Goal: Task Accomplishment & Management: Manage account settings

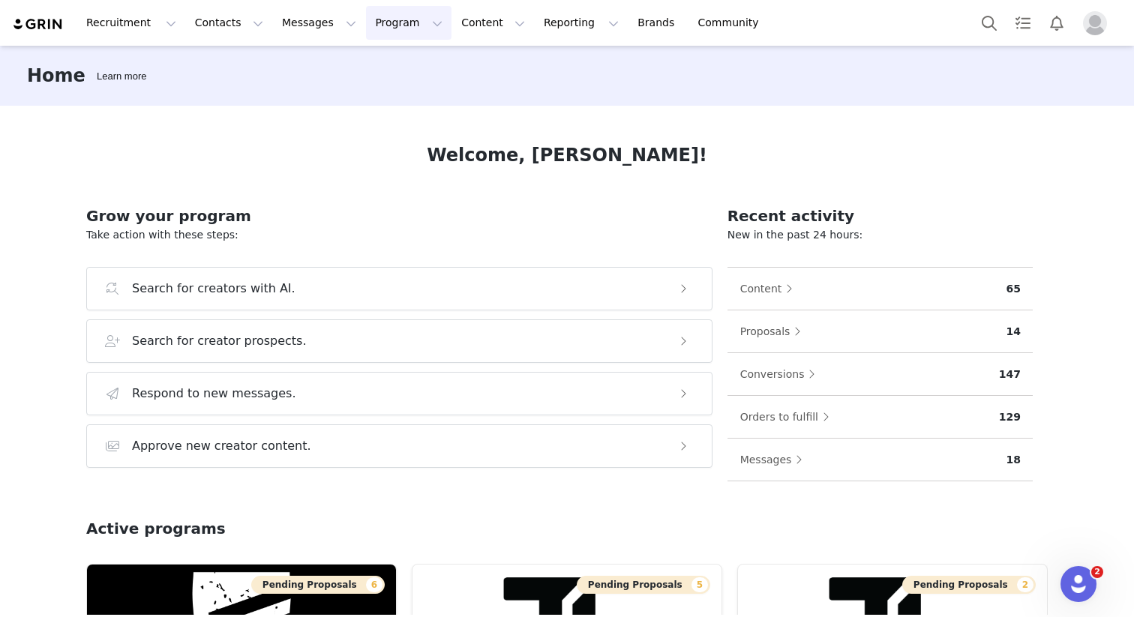
click at [390, 21] on button "Program Program" at bounding box center [408, 23] width 85 height 34
click at [396, 73] on p "Activations" at bounding box center [384, 66] width 58 height 16
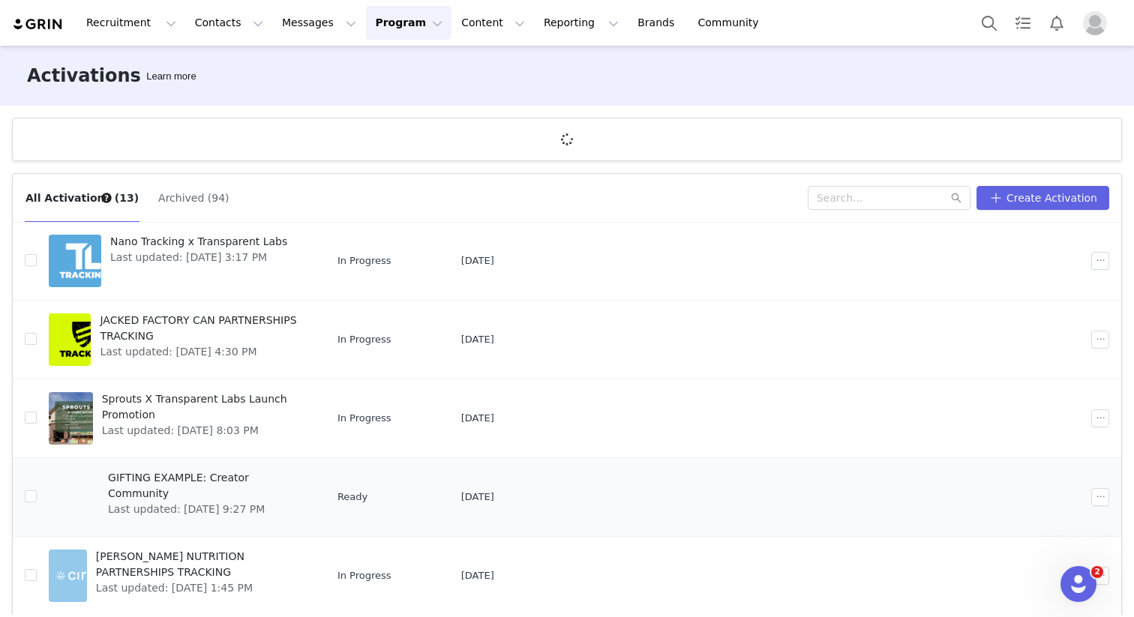
scroll to position [55, 0]
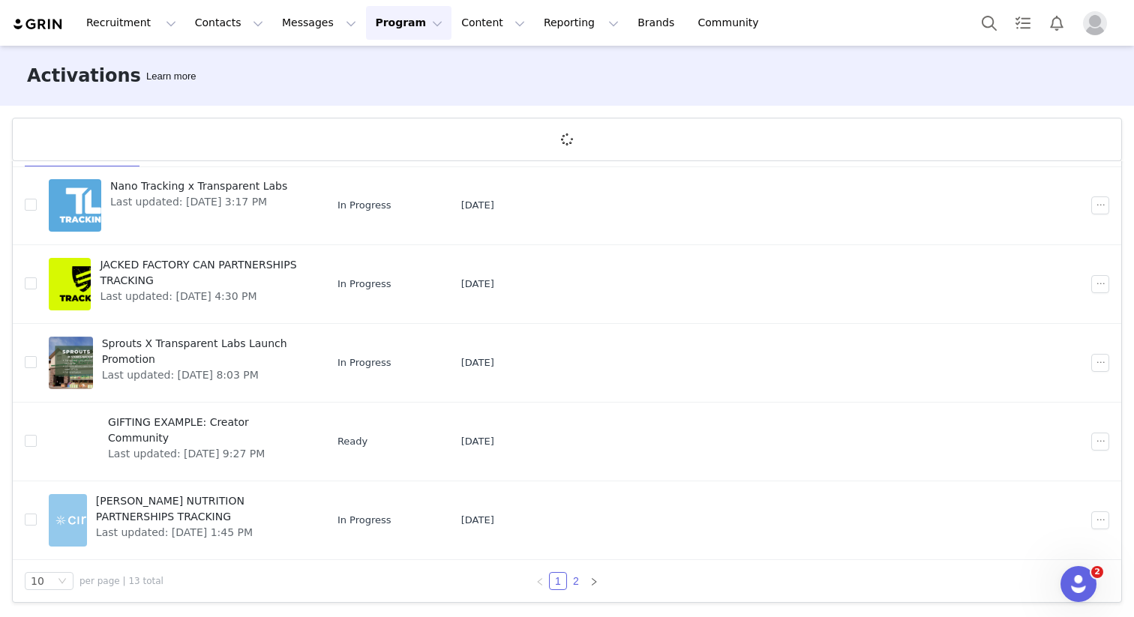
click at [579, 576] on link "2" at bounding box center [576, 581] width 16 height 16
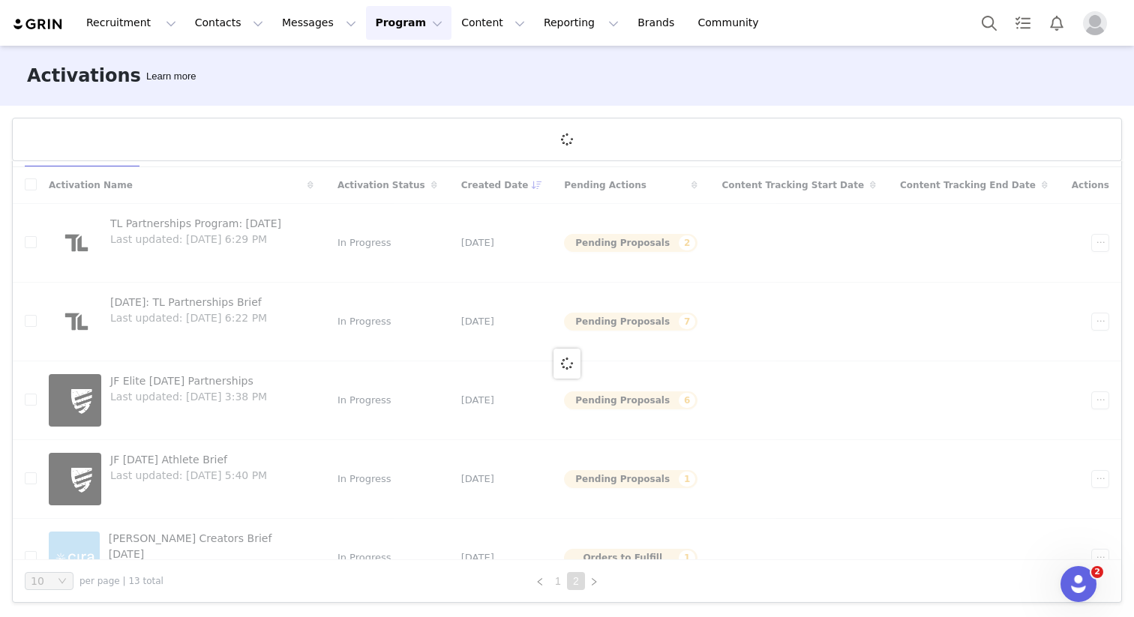
scroll to position [0, 0]
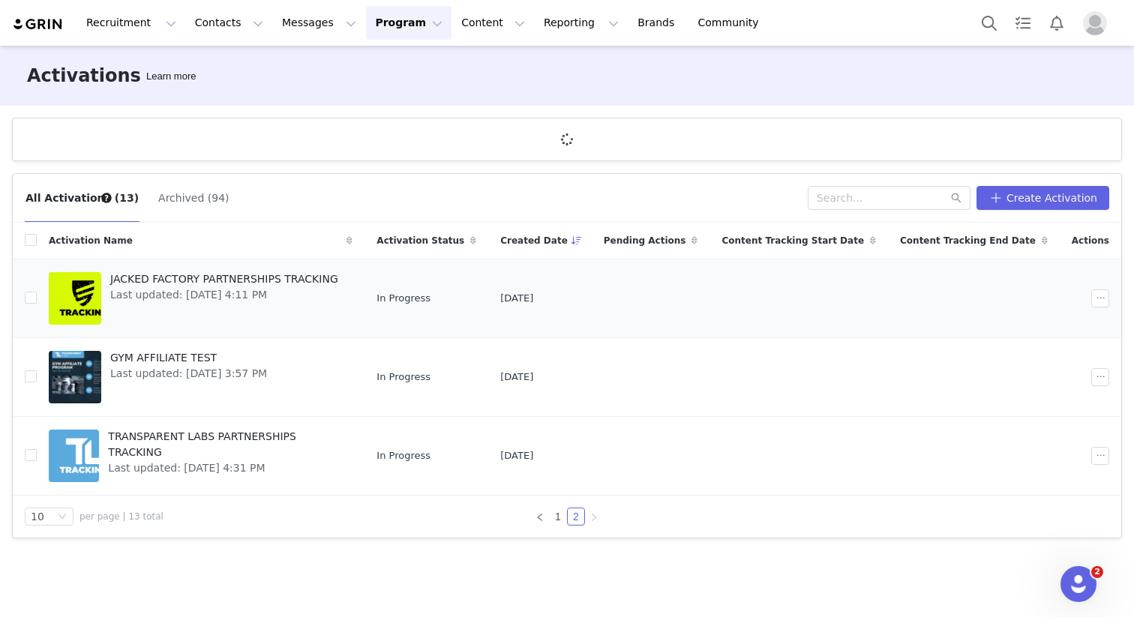
click at [286, 275] on span "JACKED FACTORY PARTNERSHIPS TRACKING" at bounding box center [224, 279] width 228 height 16
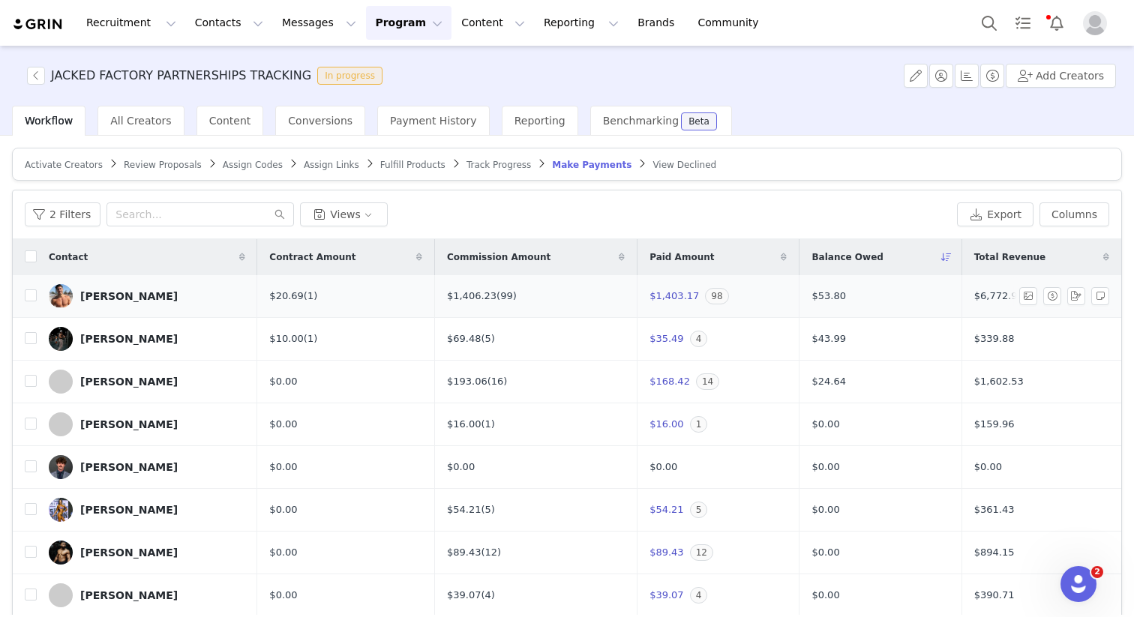
click at [100, 295] on div "[PERSON_NAME]" at bounding box center [128, 296] width 97 height 12
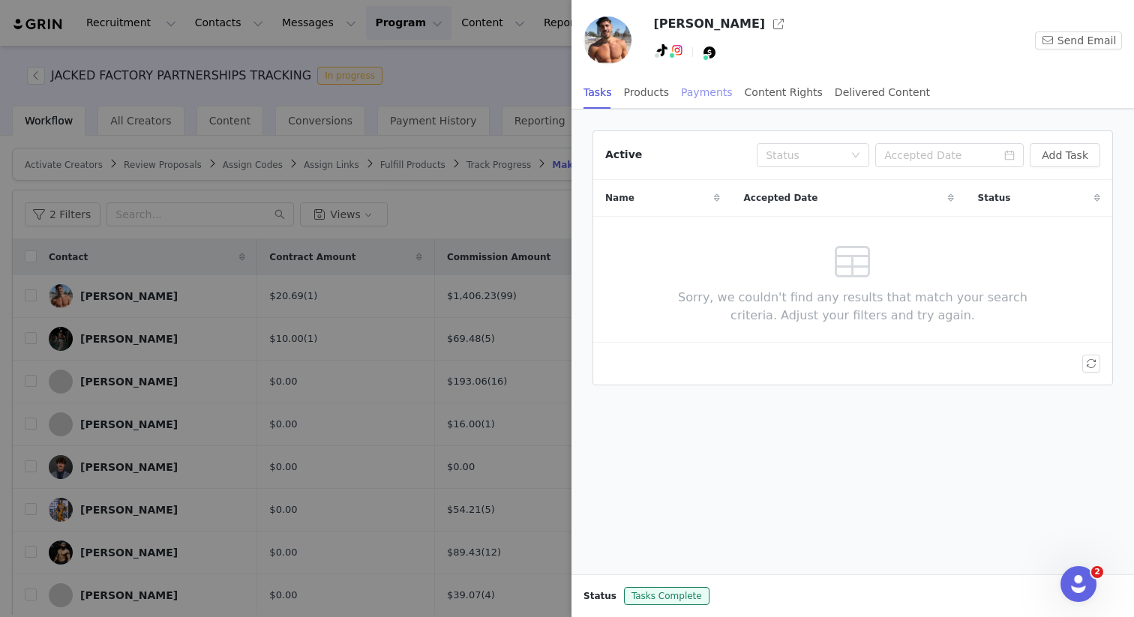
click at [711, 94] on div "Payments" at bounding box center [707, 93] width 52 height 34
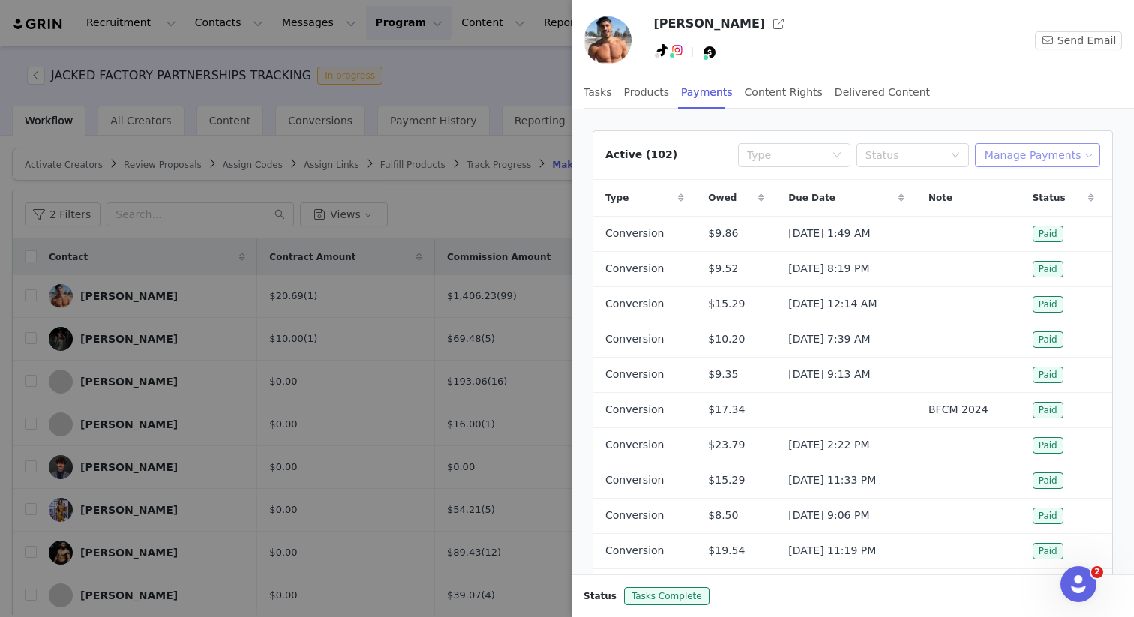
click at [1074, 162] on button "Manage Payments" at bounding box center [1037, 155] width 125 height 24
click at [483, 202] on div at bounding box center [567, 308] width 1134 height 617
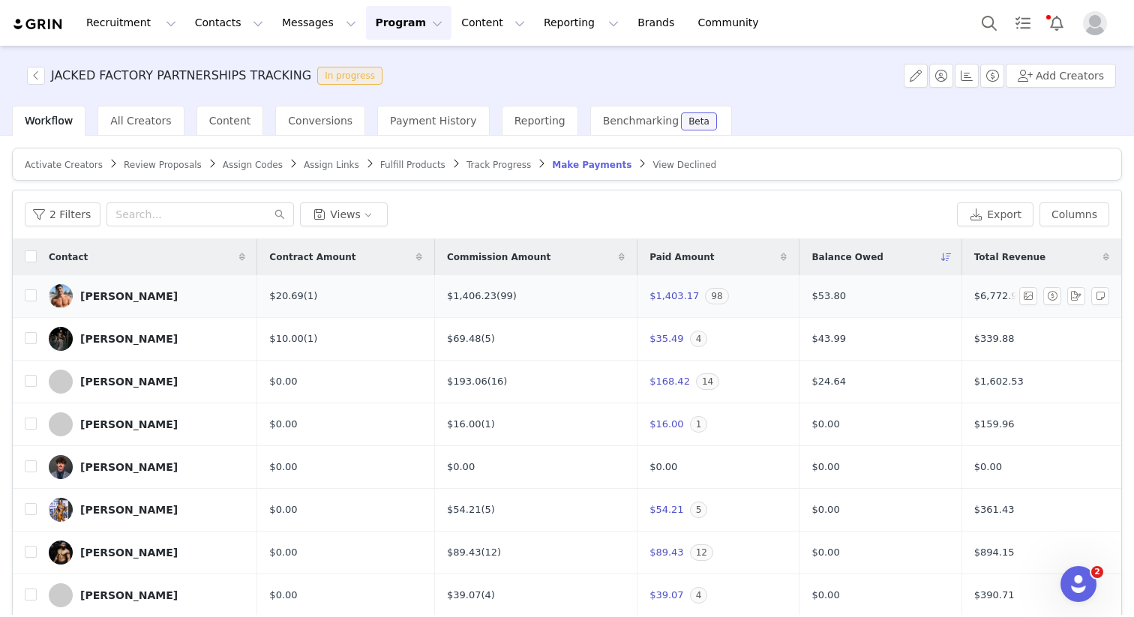
click at [115, 297] on div "[PERSON_NAME]" at bounding box center [128, 296] width 97 height 12
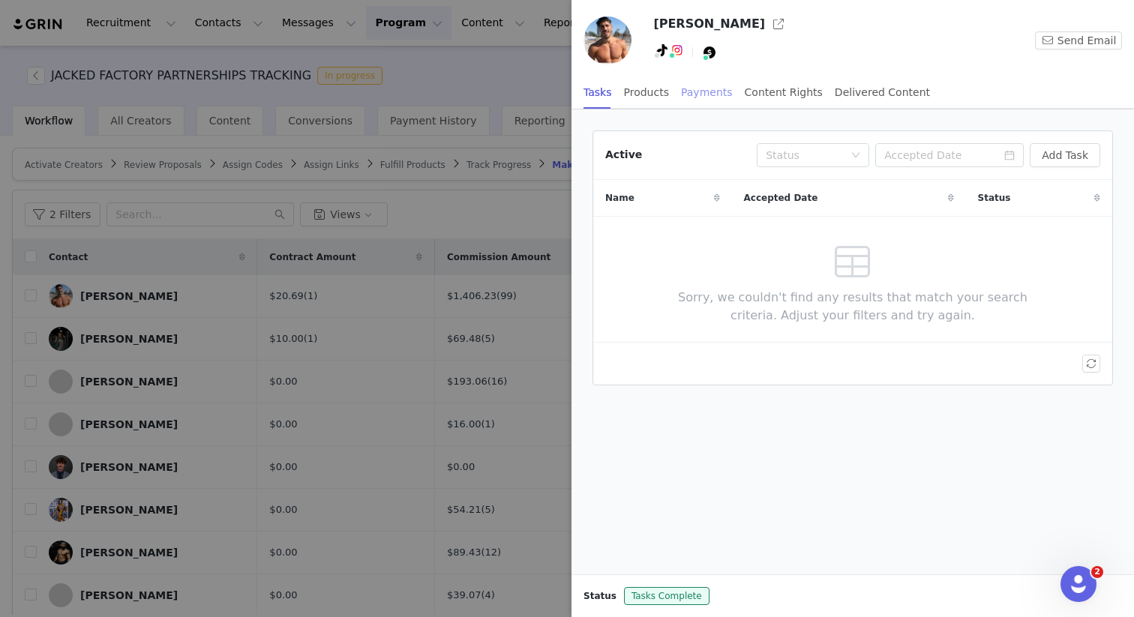
click at [711, 91] on div "Payments" at bounding box center [707, 93] width 52 height 34
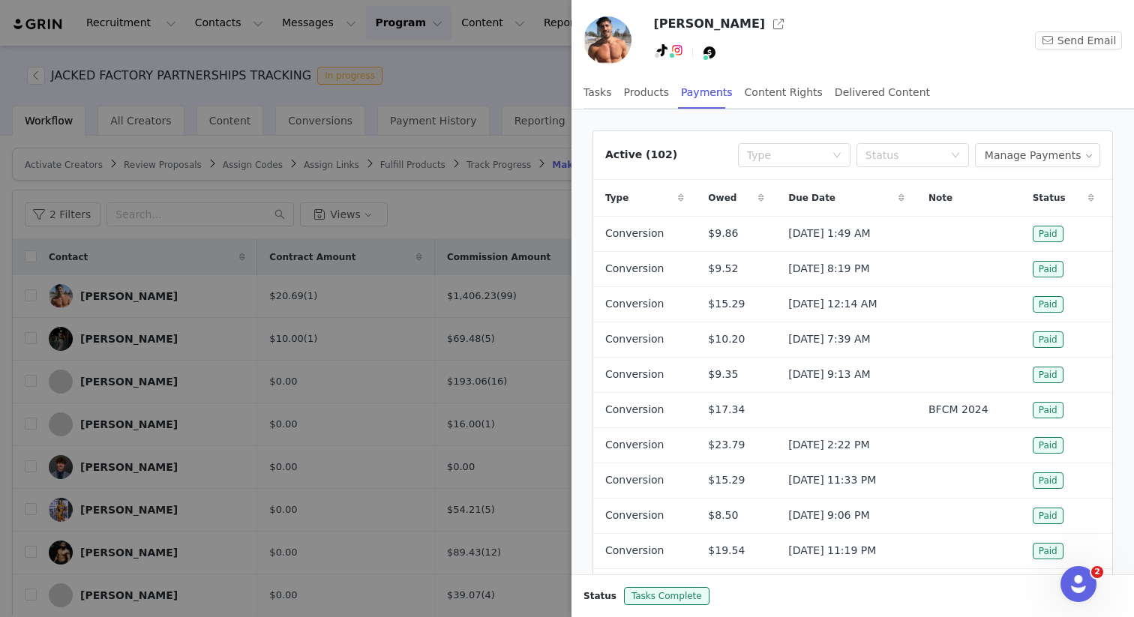
scroll to position [76, 0]
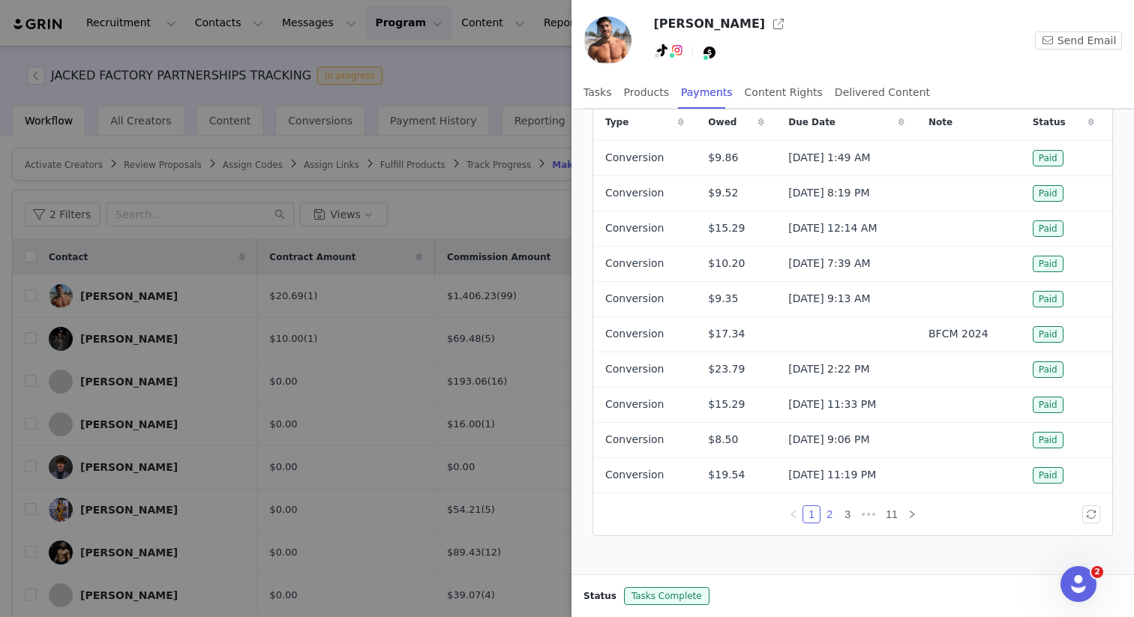
click at [834, 514] on link "2" at bounding box center [829, 514] width 16 height 16
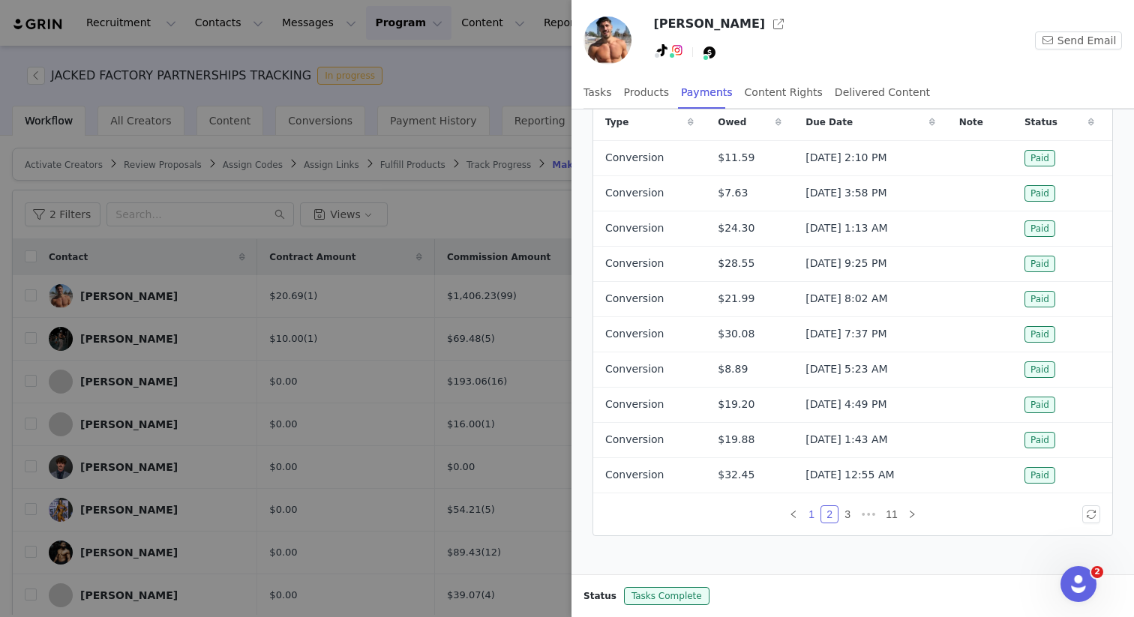
click at [814, 512] on link "1" at bounding box center [811, 514] width 16 height 16
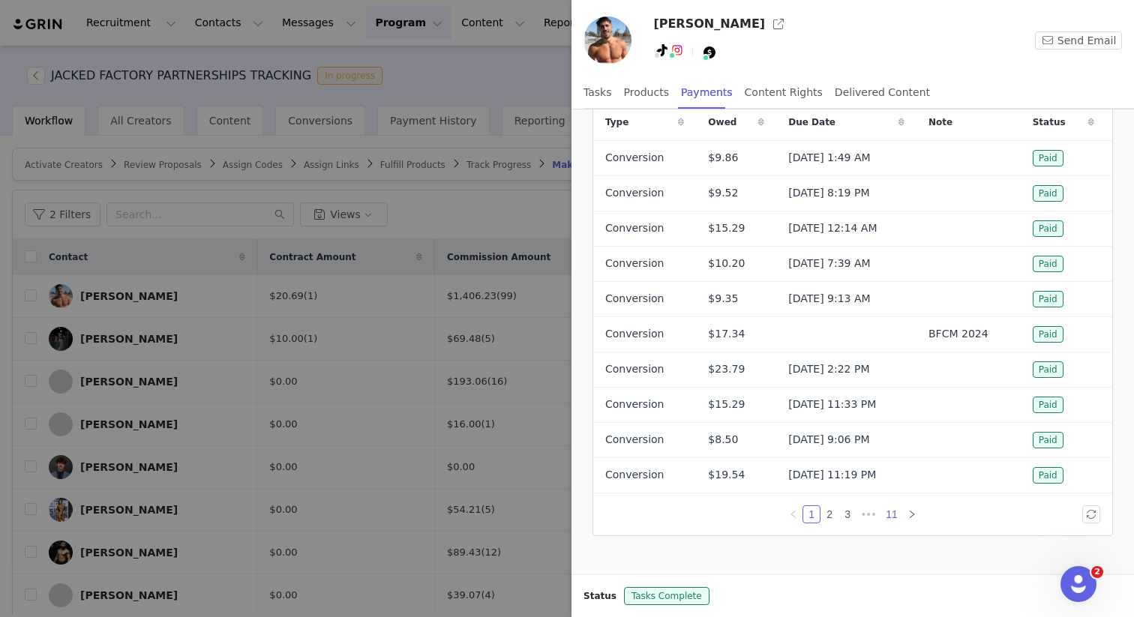
click at [891, 510] on link "11" at bounding box center [891, 514] width 21 height 16
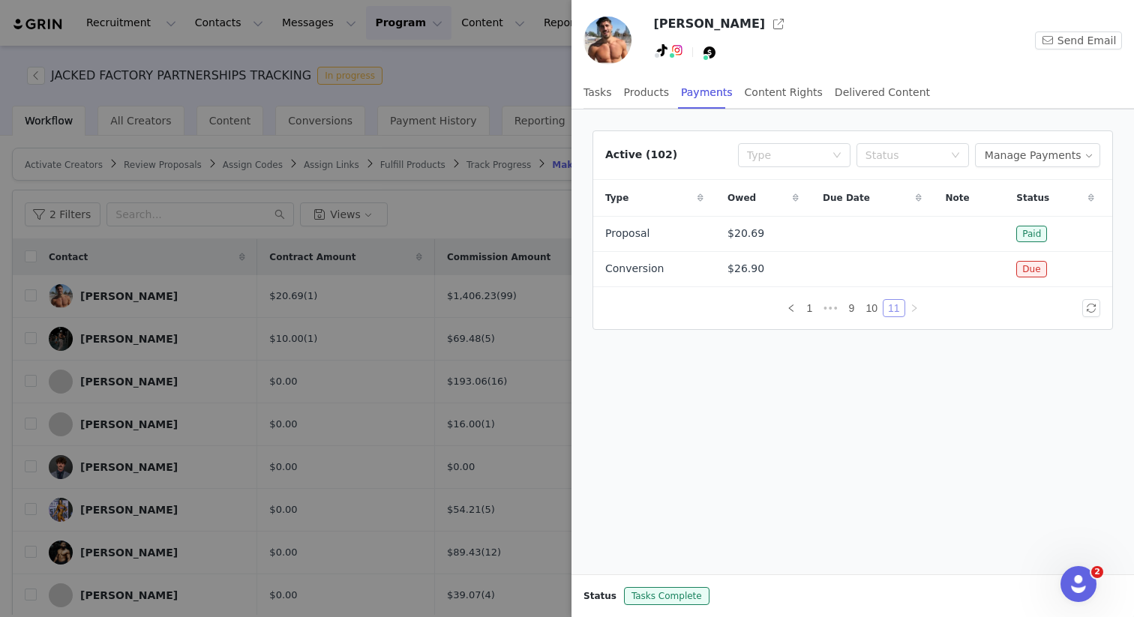
scroll to position [0, 0]
click at [1092, 268] on button "button" at bounding box center [1091, 269] width 18 height 18
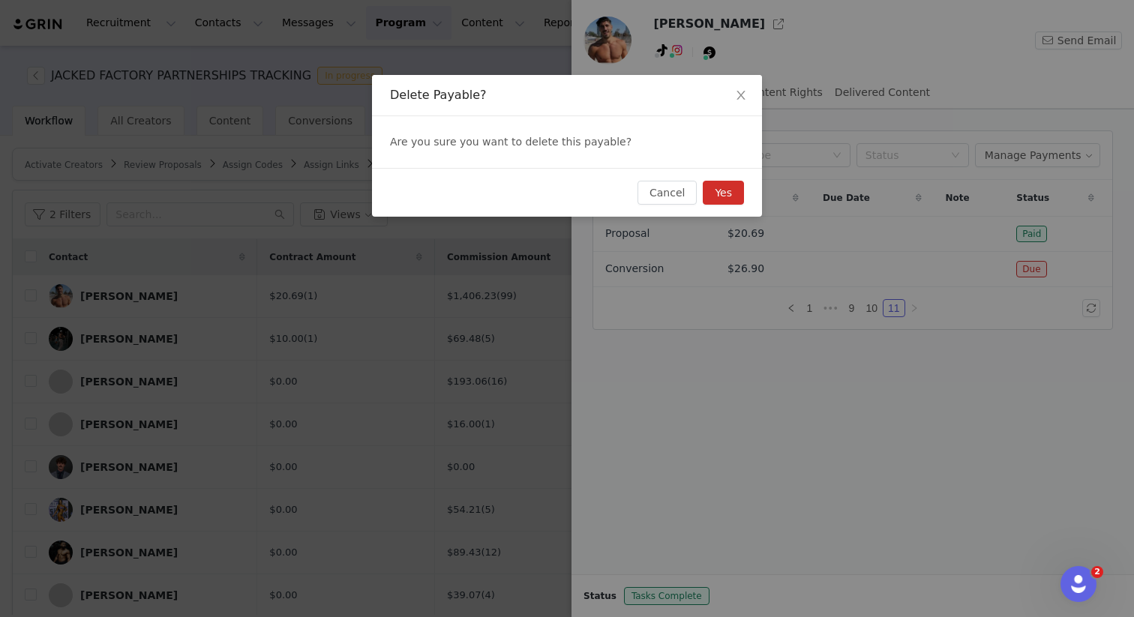
click at [719, 196] on button "Yes" at bounding box center [723, 193] width 41 height 24
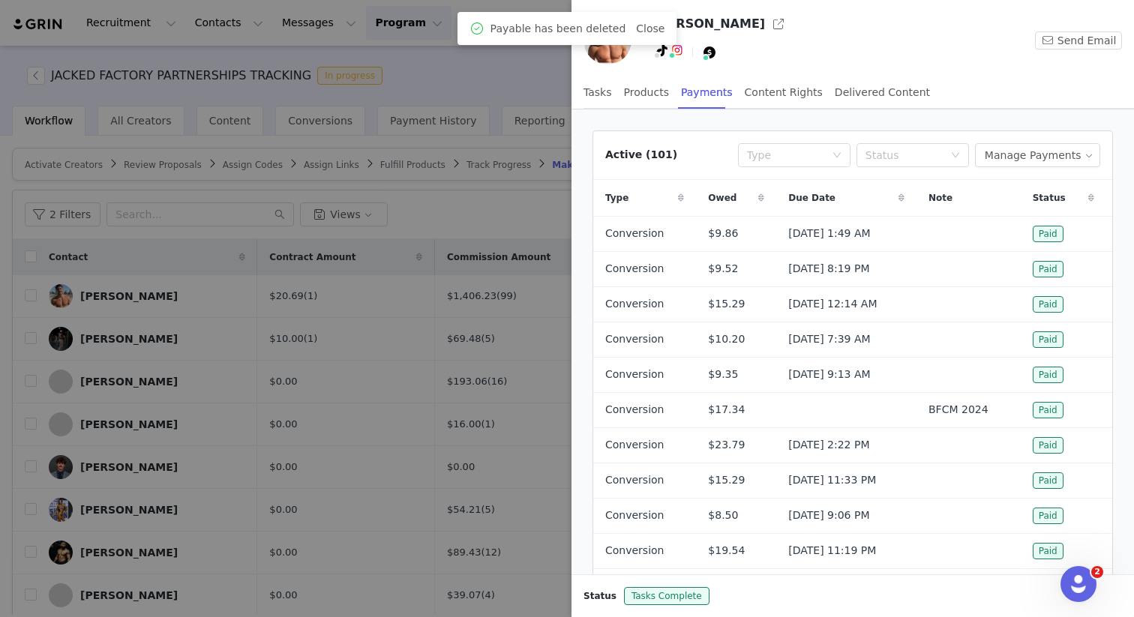
click at [547, 79] on div at bounding box center [567, 308] width 1134 height 617
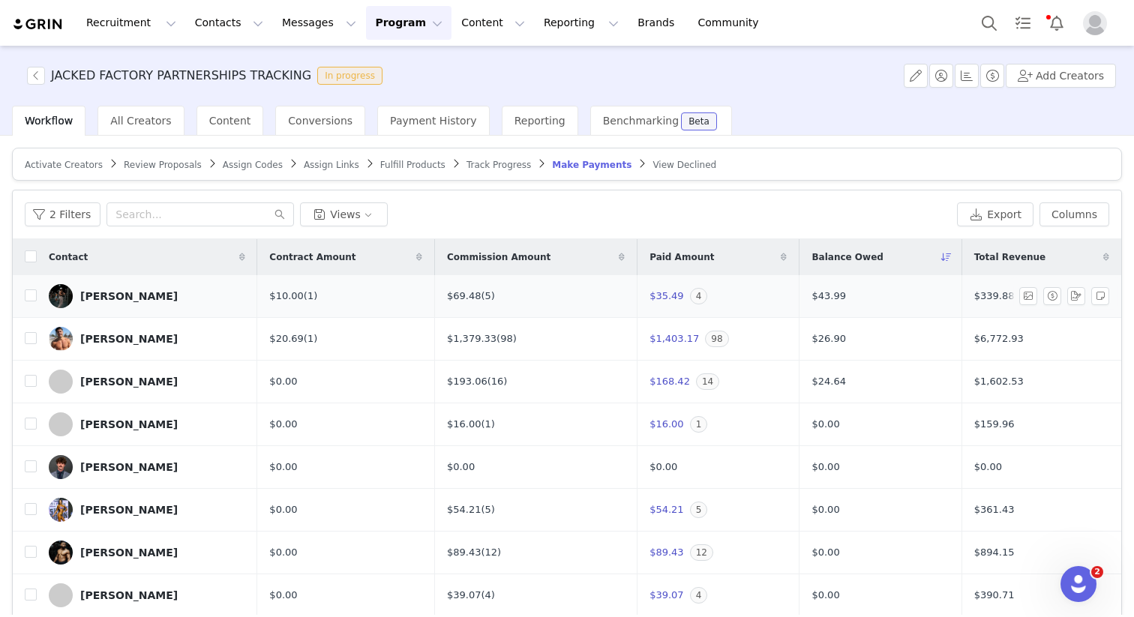
click at [821, 289] on span "$43.99" at bounding box center [828, 296] width 34 height 15
click at [811, 298] on span "$43.99" at bounding box center [828, 296] width 34 height 15
click at [119, 347] on link "[PERSON_NAME]" at bounding box center [147, 339] width 196 height 24
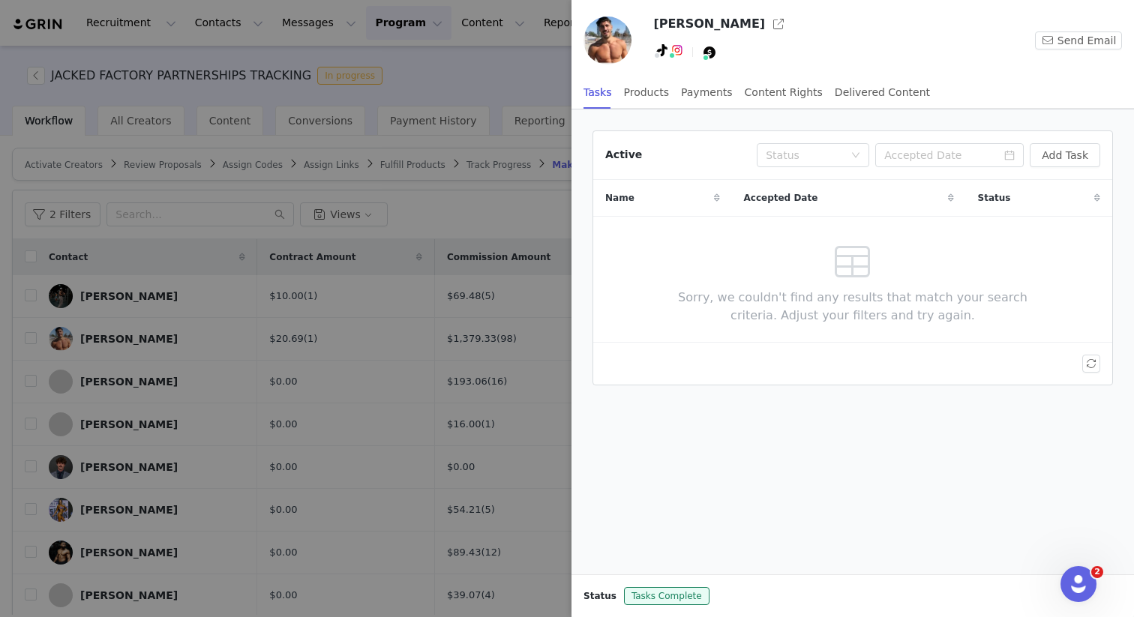
click at [63, 379] on div at bounding box center [567, 308] width 1134 height 617
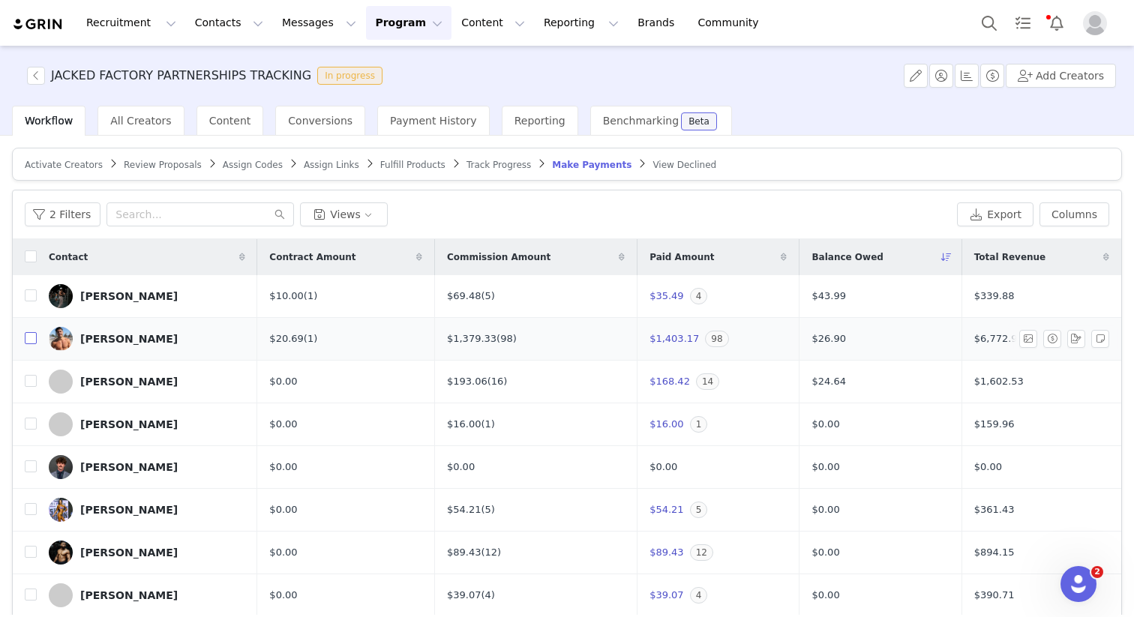
click at [28, 340] on input "checkbox" at bounding box center [31, 338] width 12 height 12
checkbox input "true"
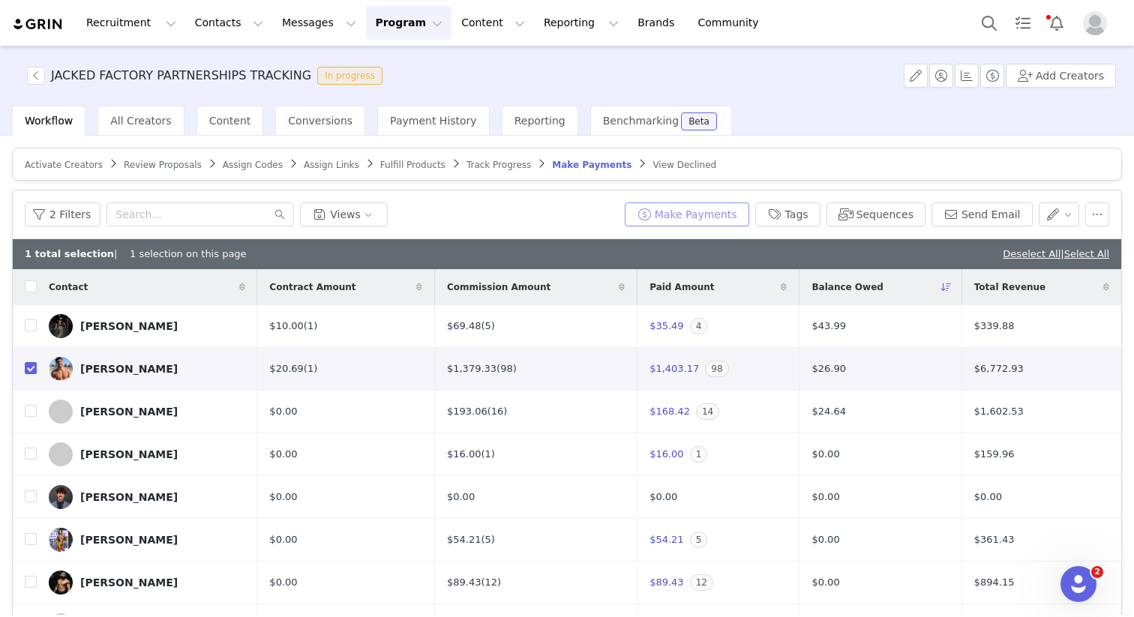
click at [715, 208] on button "Make Payments" at bounding box center [687, 214] width 124 height 24
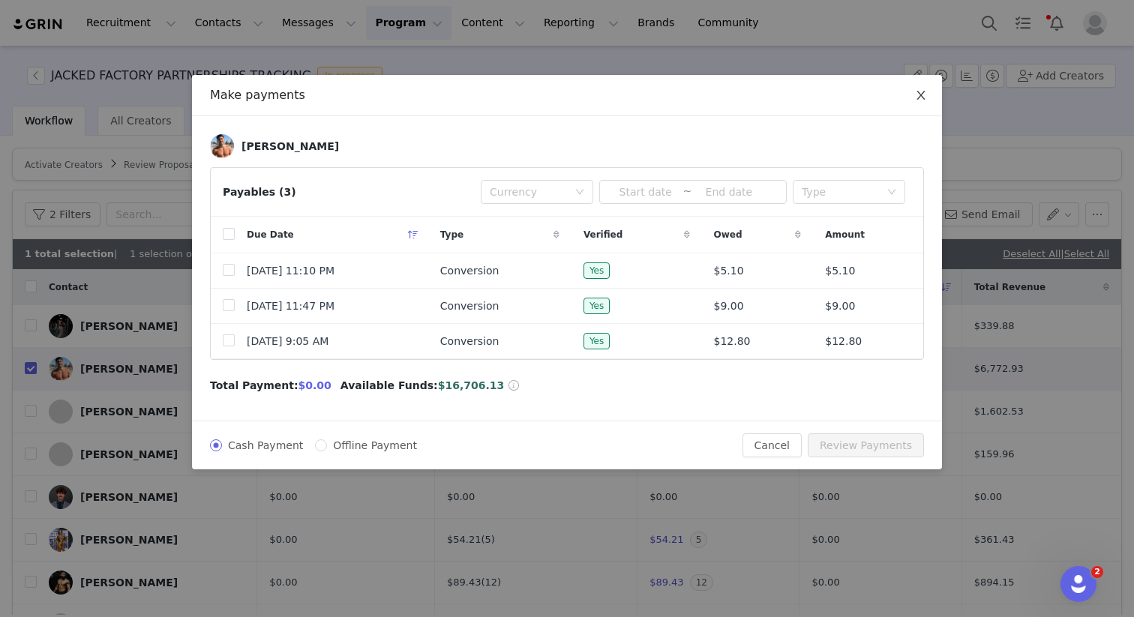
click at [919, 91] on icon "icon: close" at bounding box center [921, 95] width 12 height 12
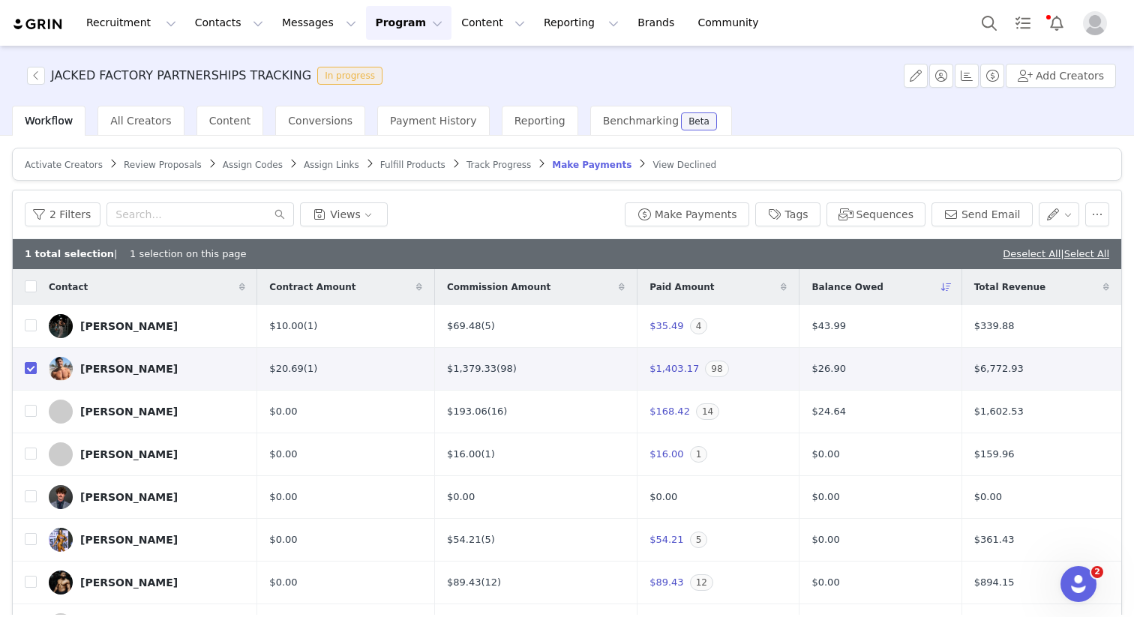
click at [563, 203] on div "2 Filters Views" at bounding box center [322, 214] width 594 height 24
click at [490, 224] on div "2 Filters Views" at bounding box center [322, 214] width 594 height 24
click at [541, 221] on div "2 Filters Views" at bounding box center [322, 214] width 594 height 24
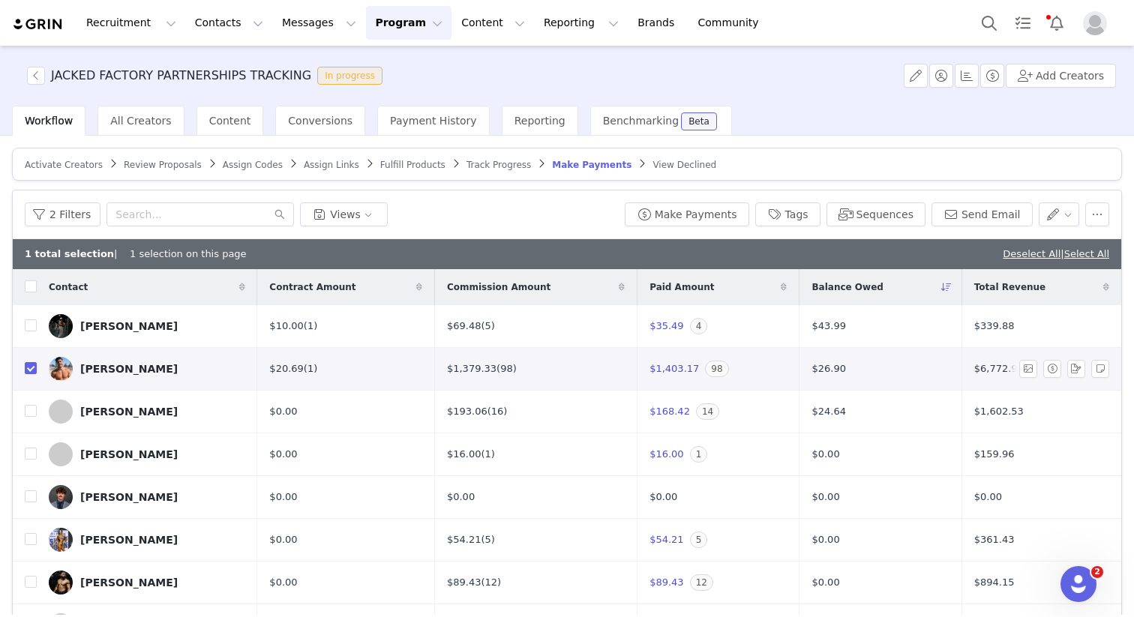
click at [304, 364] on link "(1)" at bounding box center [310, 368] width 13 height 11
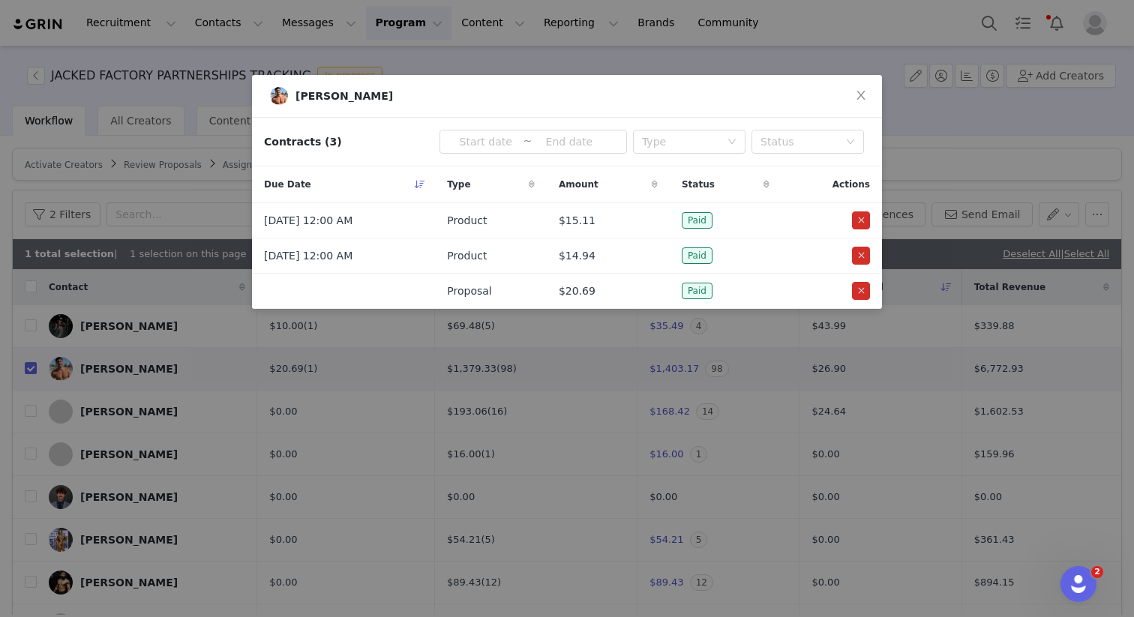
click at [339, 337] on div "[PERSON_NAME] Contracts (3) ~ Type Status Due Date Type Amount Status Actions […" at bounding box center [567, 308] width 1134 height 617
